Goal: Find specific page/section: Find specific page/section

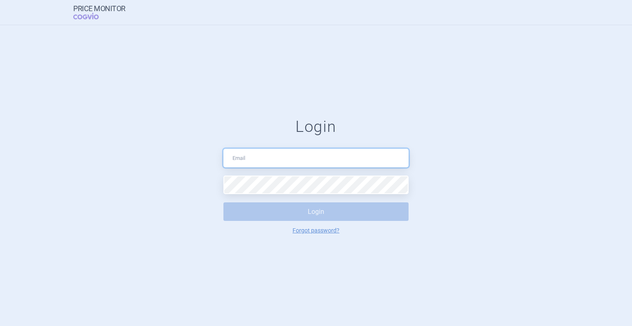
click at [248, 159] on input "text" at bounding box center [315, 158] width 185 height 19
type input "[EMAIL_ADDRESS][PERSON_NAME][DOMAIN_NAME]"
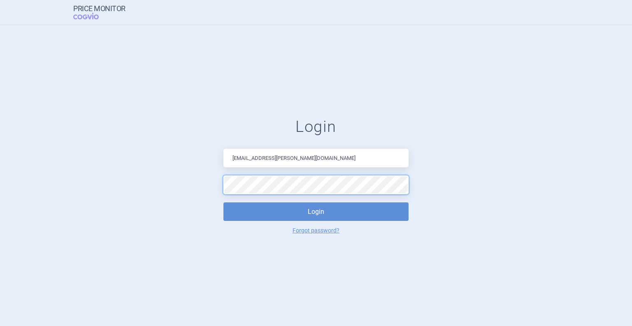
click at [223, 202] on button "Login" at bounding box center [315, 211] width 185 height 19
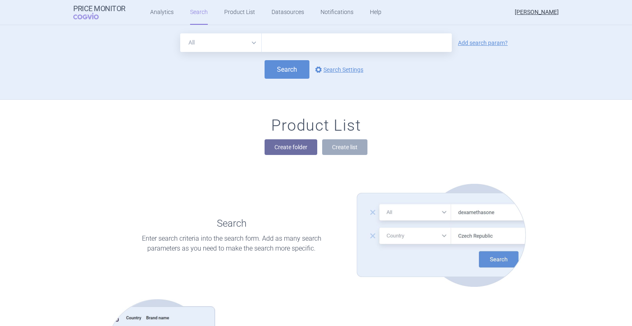
click at [301, 45] on input "text" at bounding box center [357, 42] width 190 height 19
type input "malacef"
click at [293, 64] on button "Search" at bounding box center [287, 69] width 45 height 19
